Goal: Navigation & Orientation: Find specific page/section

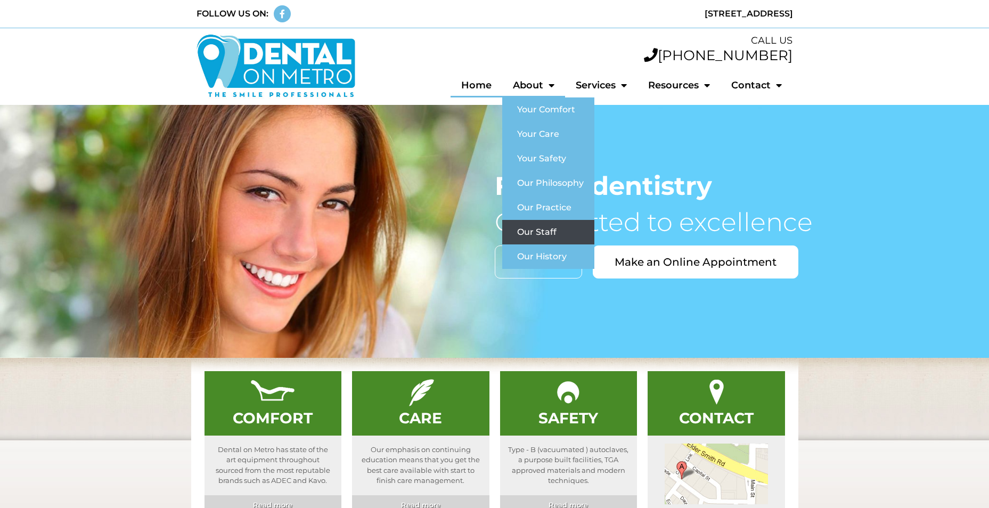
click at [540, 226] on link "Our Staff" at bounding box center [548, 232] width 92 height 25
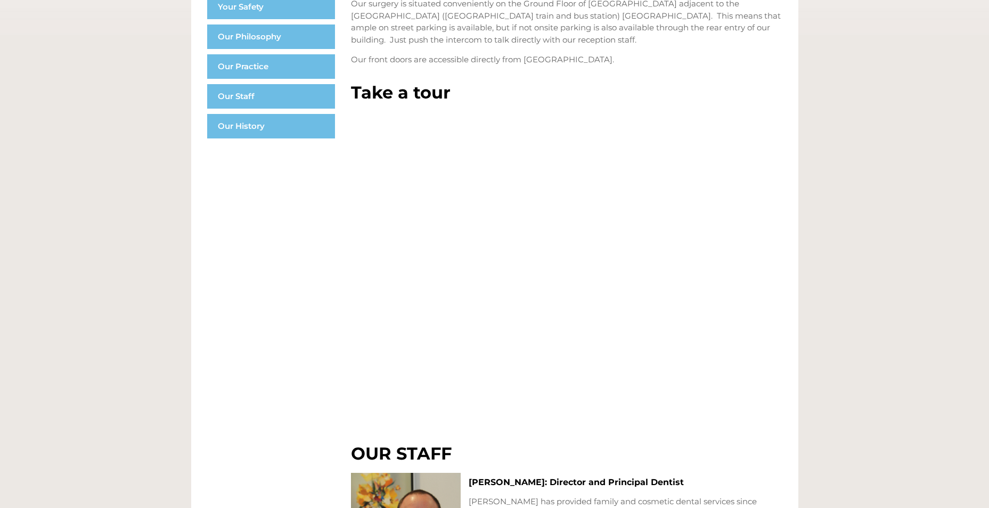
scroll to position [351, 0]
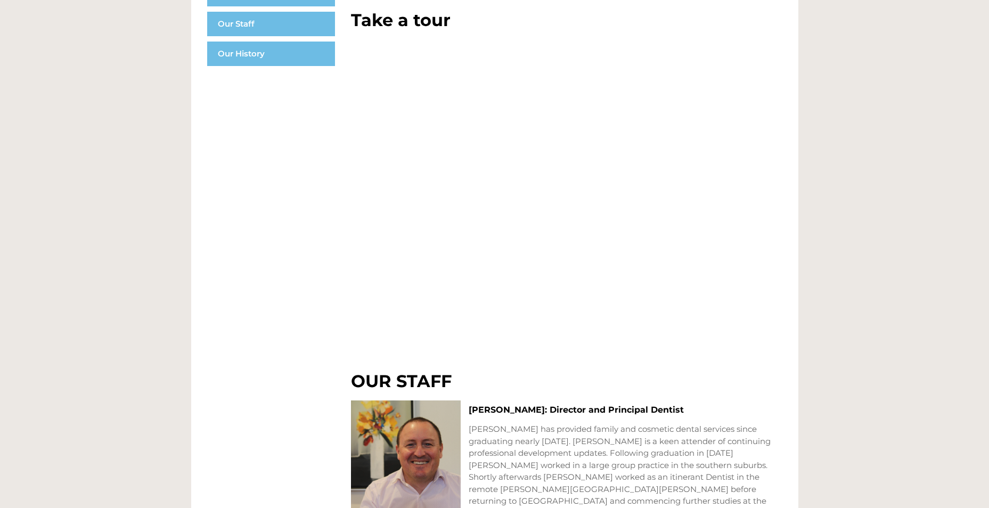
click at [225, 248] on div "Your Comfort Your Care Your Safety Our Philosophy Our Practice Our Staff Our Hi…" at bounding box center [267, 435] width 152 height 1170
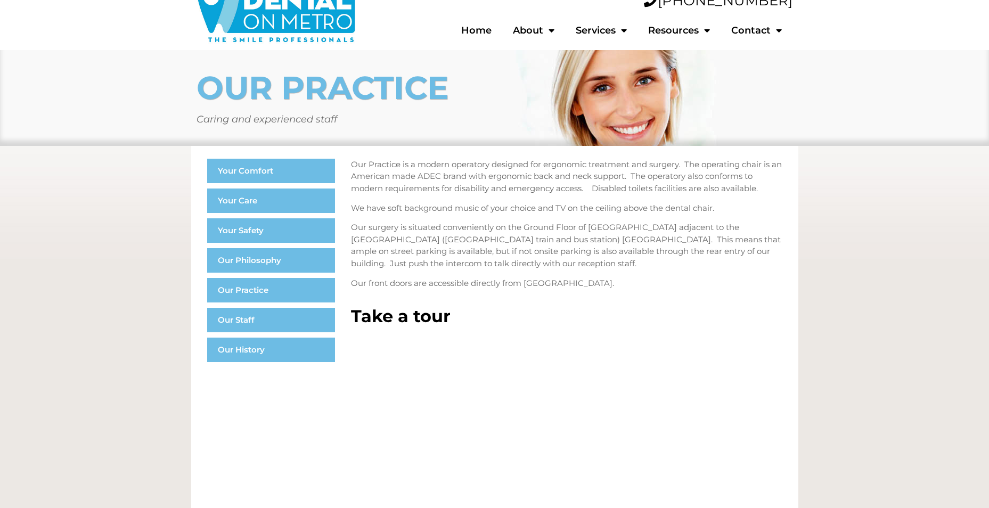
scroll to position [0, 0]
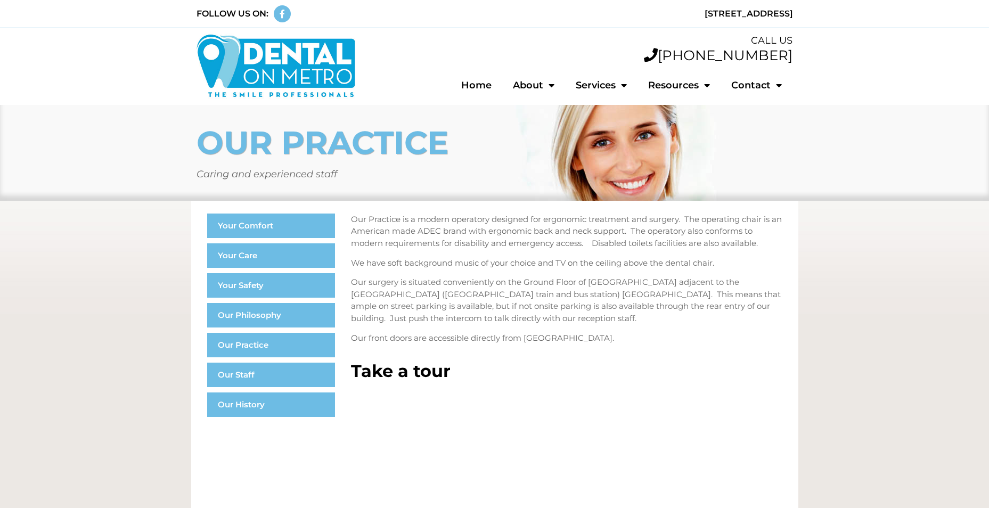
click at [588, 316] on p "Our surgery is situated conveniently on the Ground Floor of 29 Metro Parade Maw…" at bounding box center [567, 301] width 432 height 48
